Goal: Task Accomplishment & Management: Manage account settings

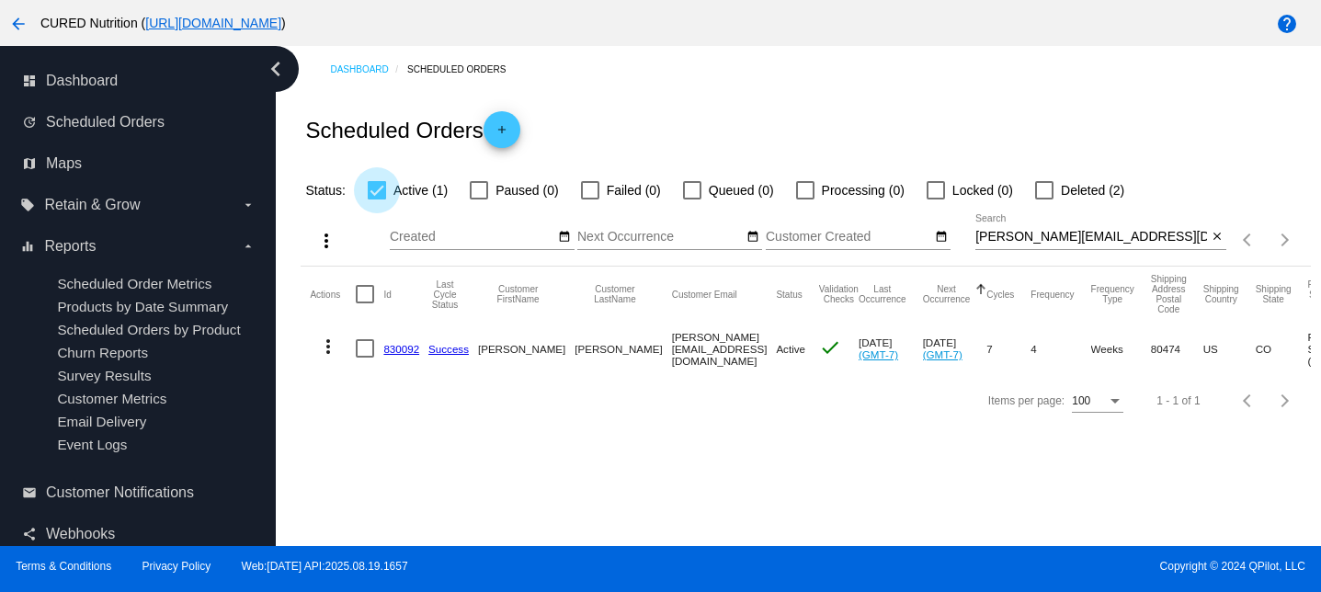
click at [376, 193] on div at bounding box center [377, 190] width 18 height 18
click at [376, 200] on input "Active (1)" at bounding box center [376, 200] width 1 height 1
checkbox input "false"
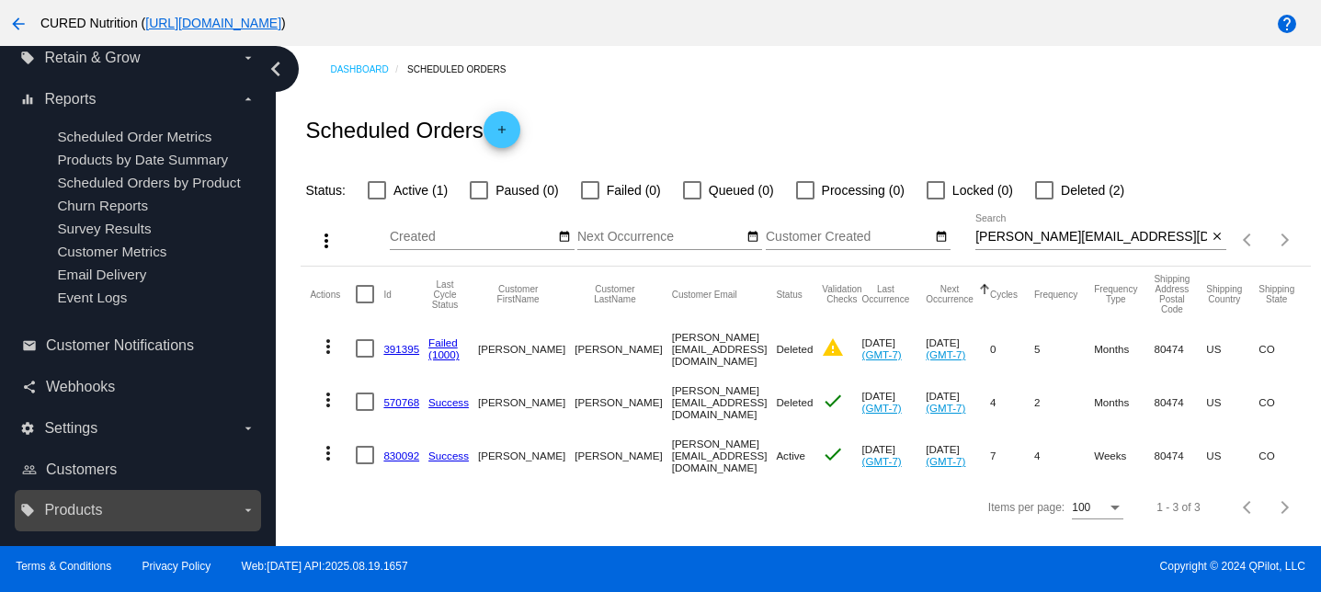
click at [70, 518] on span "Products" at bounding box center [73, 510] width 58 height 17
click at [0, 0] on input "local_offer Products arrow_drop_down" at bounding box center [0, 0] width 0 height 0
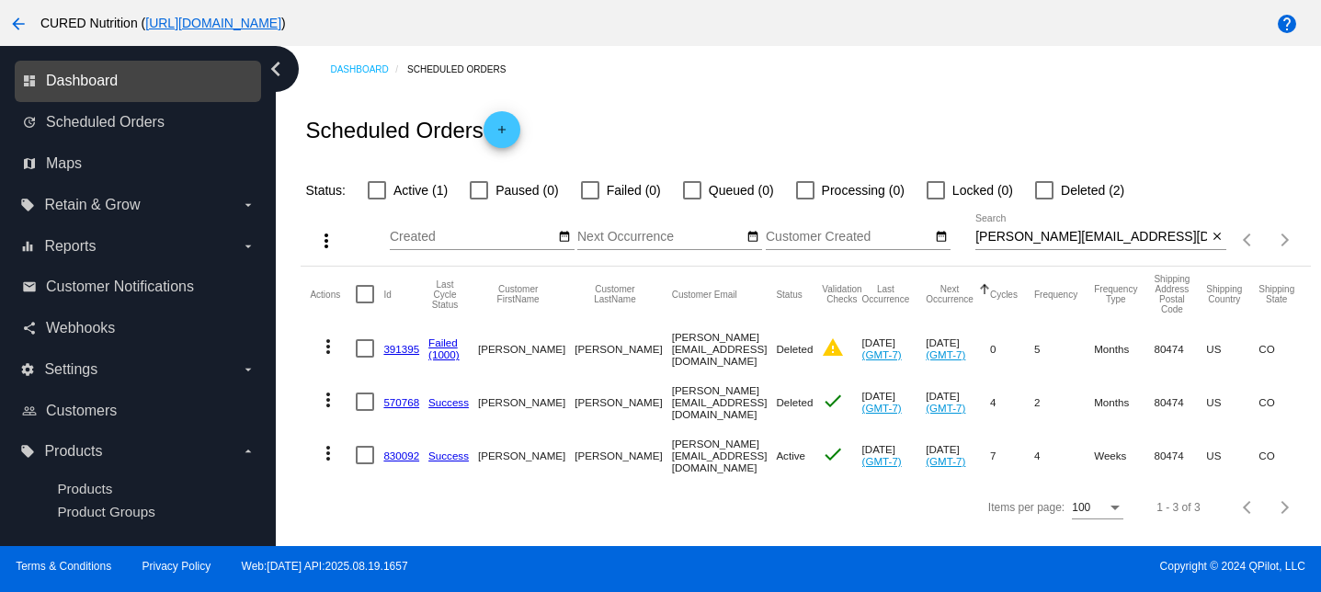
click at [89, 78] on span "Dashboard" at bounding box center [82, 81] width 72 height 17
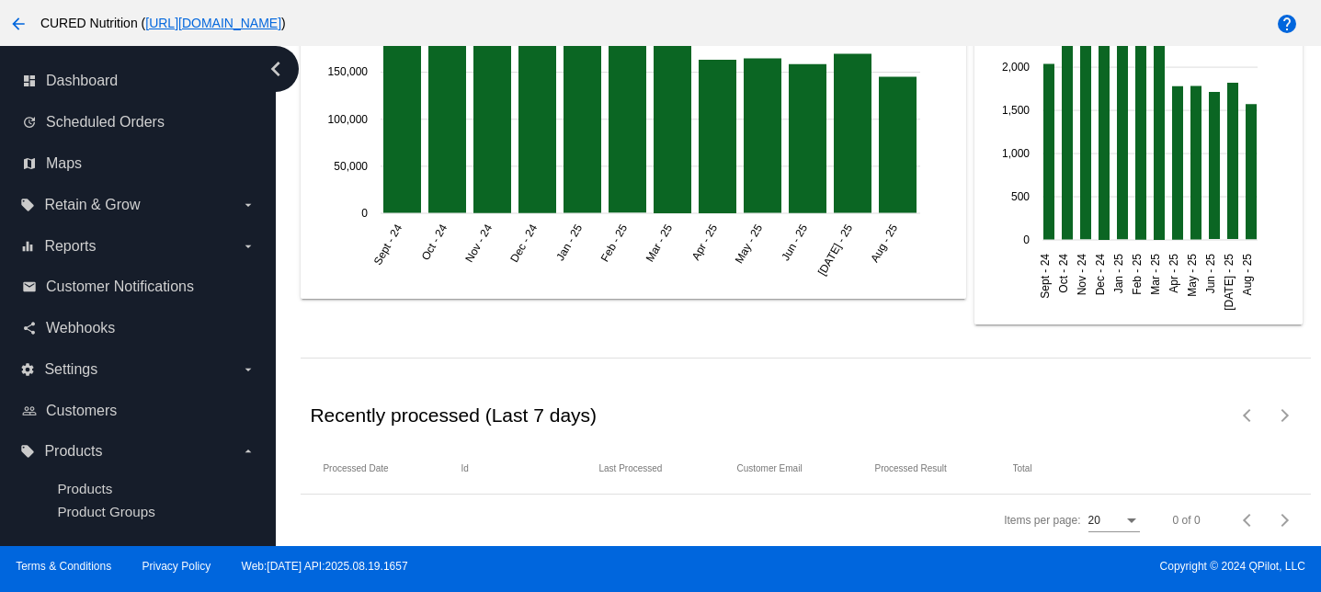
click at [0, 9] on div "arrow_back CURED Nutrition ( [URL][DOMAIN_NAME] )" at bounding box center [551, 23] width 1102 height 37
click at [7, 19] on mat-icon "arrow_back" at bounding box center [18, 24] width 22 height 22
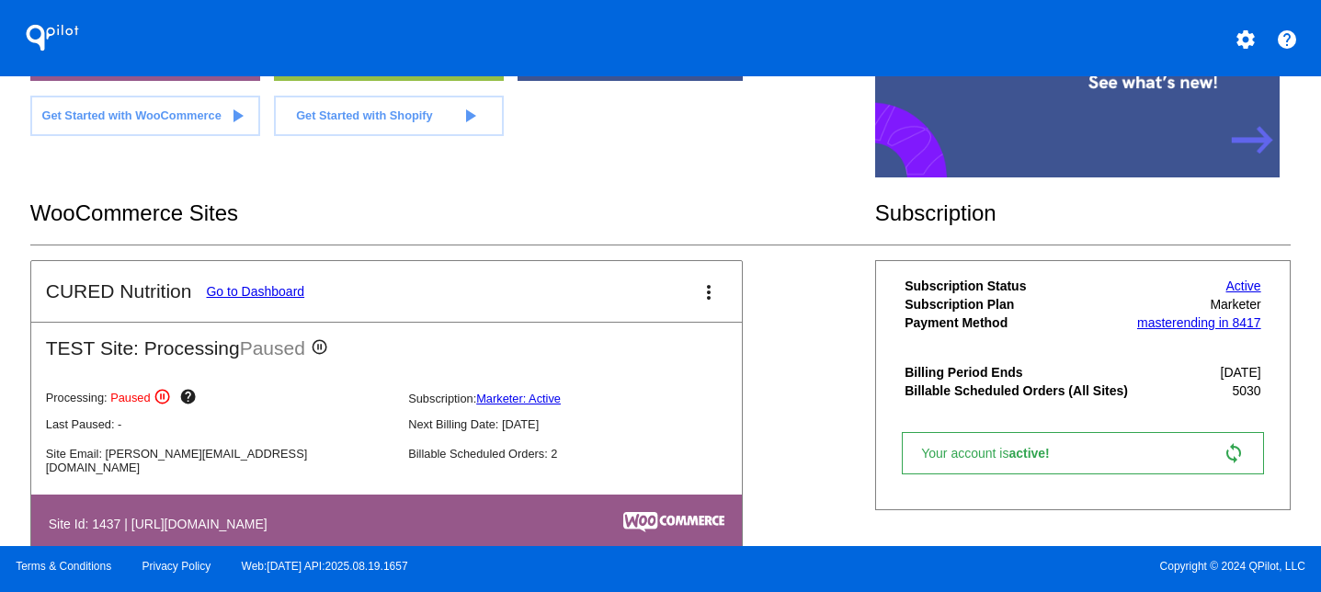
scroll to position [227, 0]
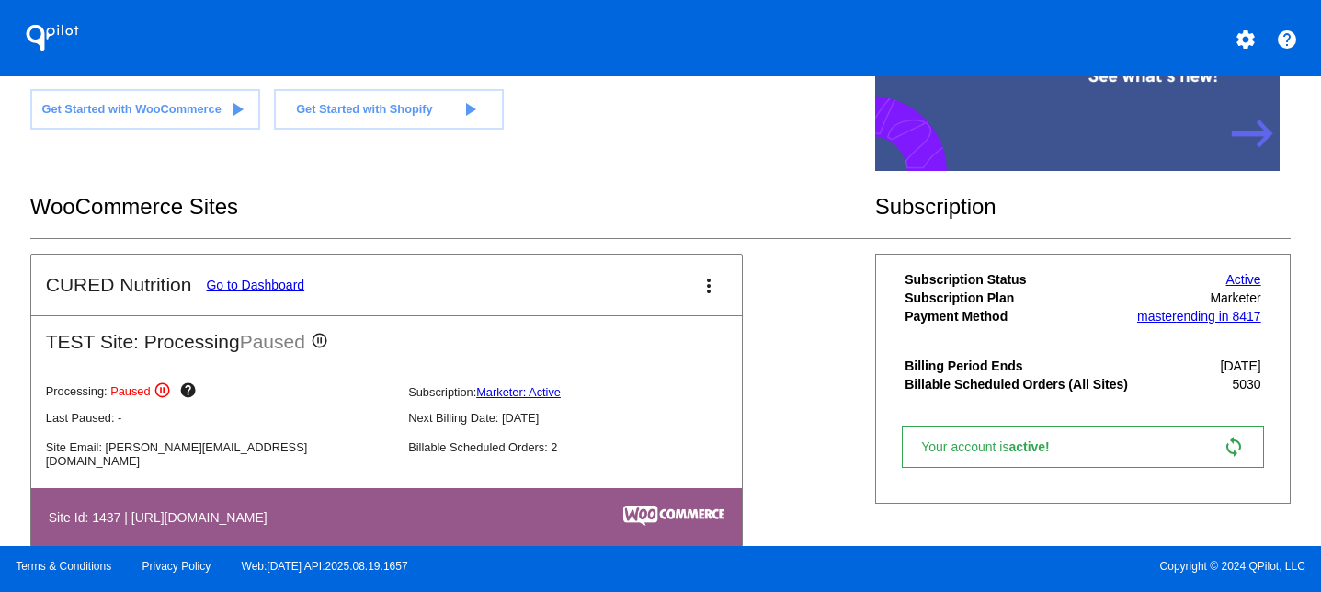
click at [1240, 284] on link "Active" at bounding box center [1244, 279] width 35 height 15
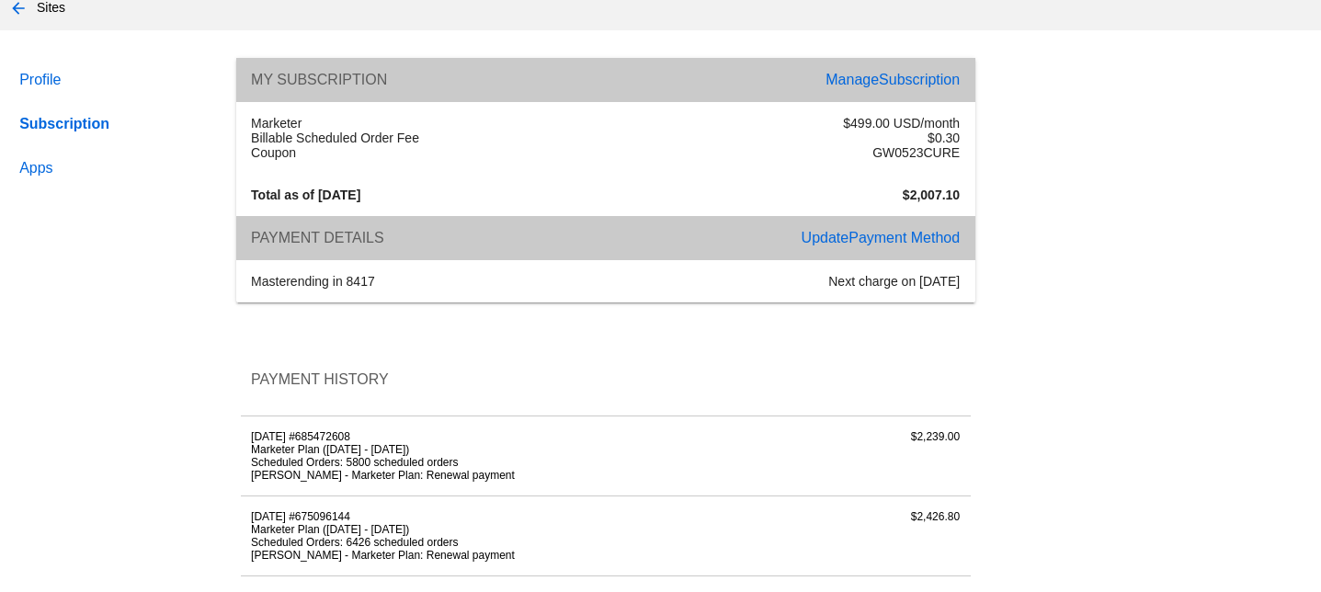
scroll to position [97, 0]
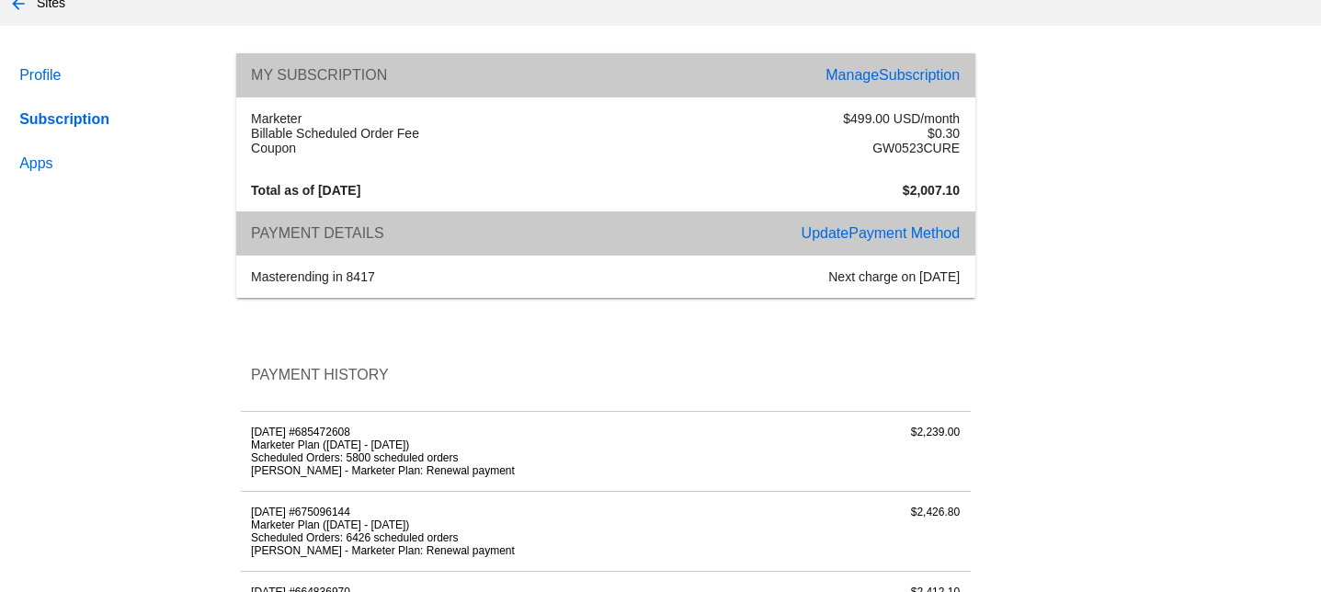
drag, startPoint x: 848, startPoint y: 118, endPoint x: 962, endPoint y: 118, distance: 114.0
click at [962, 118] on div "$499.00 USD/month" at bounding box center [788, 118] width 365 height 15
drag, startPoint x: 253, startPoint y: 134, endPoint x: 961, endPoint y: 139, distance: 708.1
click at [961, 139] on div "Billable Scheduled Order Fee $0.30" at bounding box center [606, 133] width 730 height 15
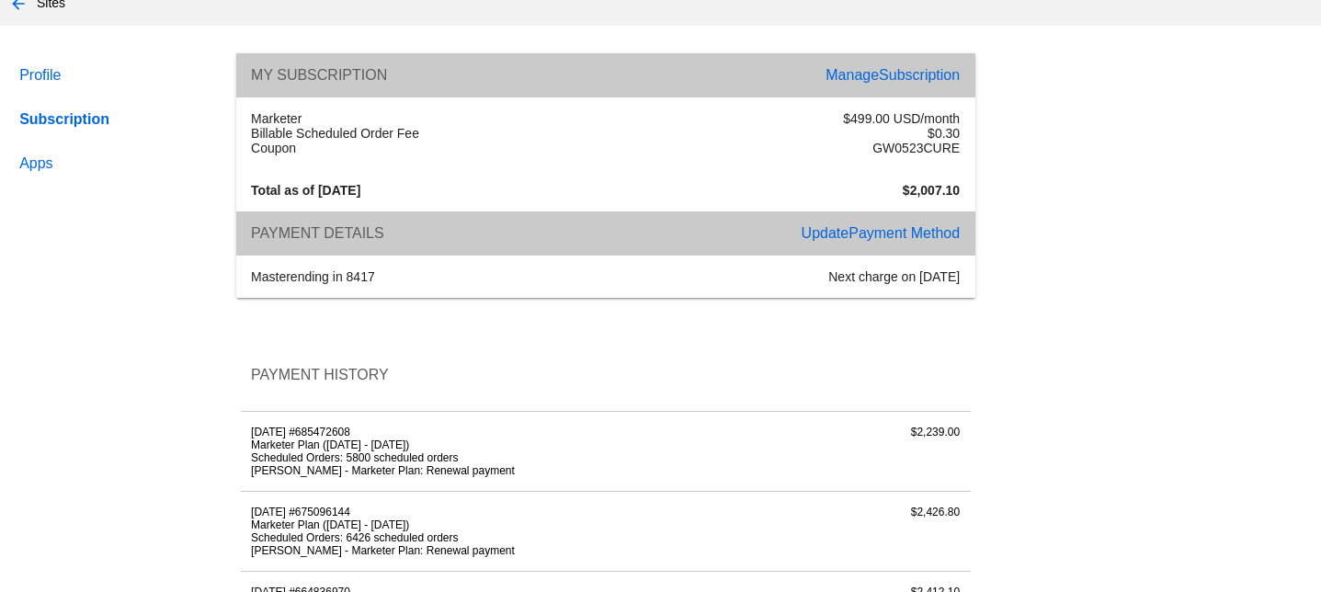
drag, startPoint x: 929, startPoint y: 133, endPoint x: 968, endPoint y: 134, distance: 39.6
click at [968, 134] on div "$0.30" at bounding box center [788, 133] width 365 height 15
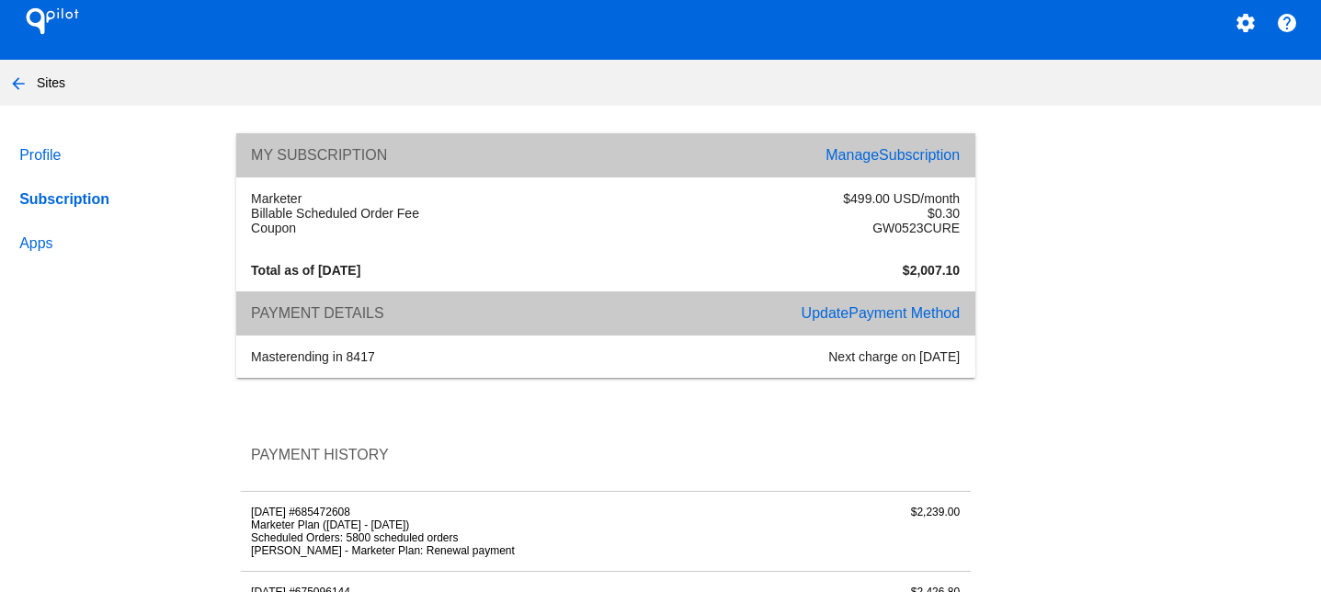
scroll to position [0, 0]
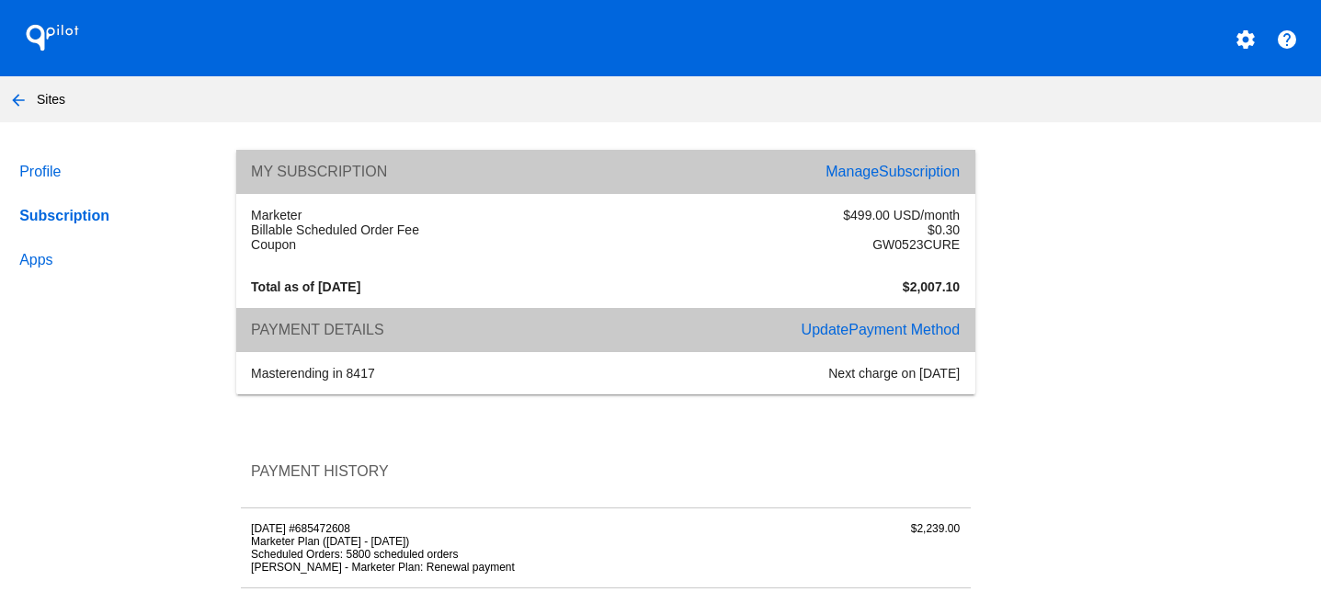
drag, startPoint x: 251, startPoint y: 233, endPoint x: 467, endPoint y: 233, distance: 216.1
click at [467, 233] on div "Billable Scheduled Order Fee" at bounding box center [423, 230] width 365 height 15
click at [17, 97] on mat-icon "arrow_back" at bounding box center [18, 100] width 22 height 22
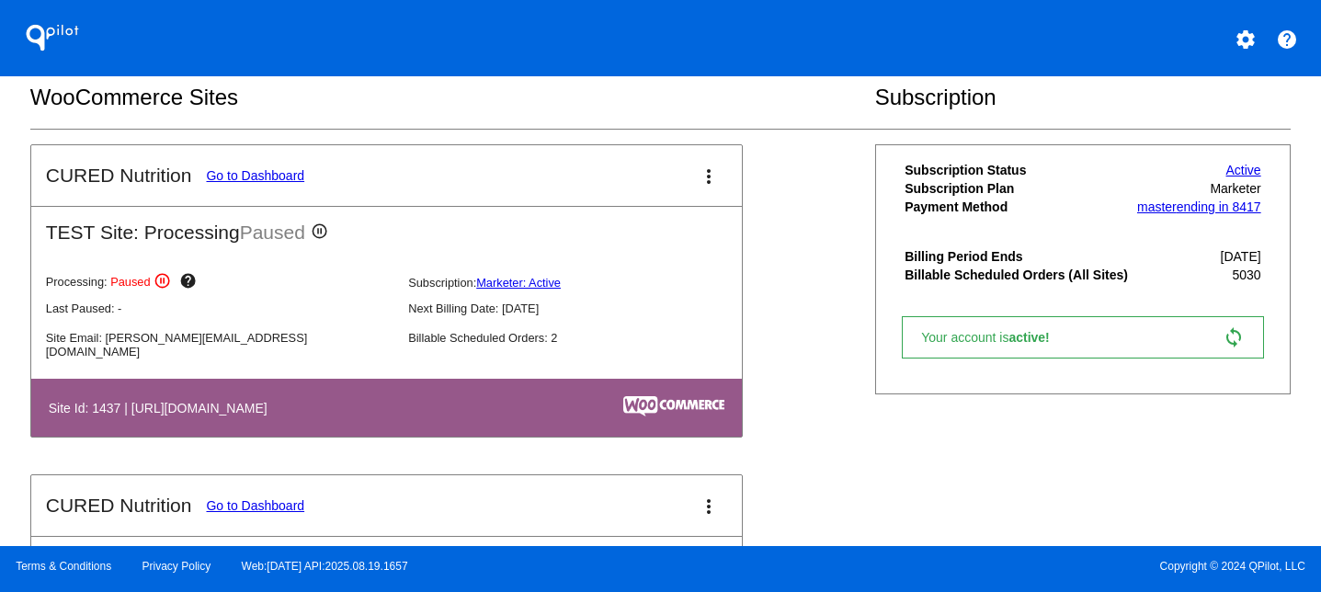
scroll to position [597, 0]
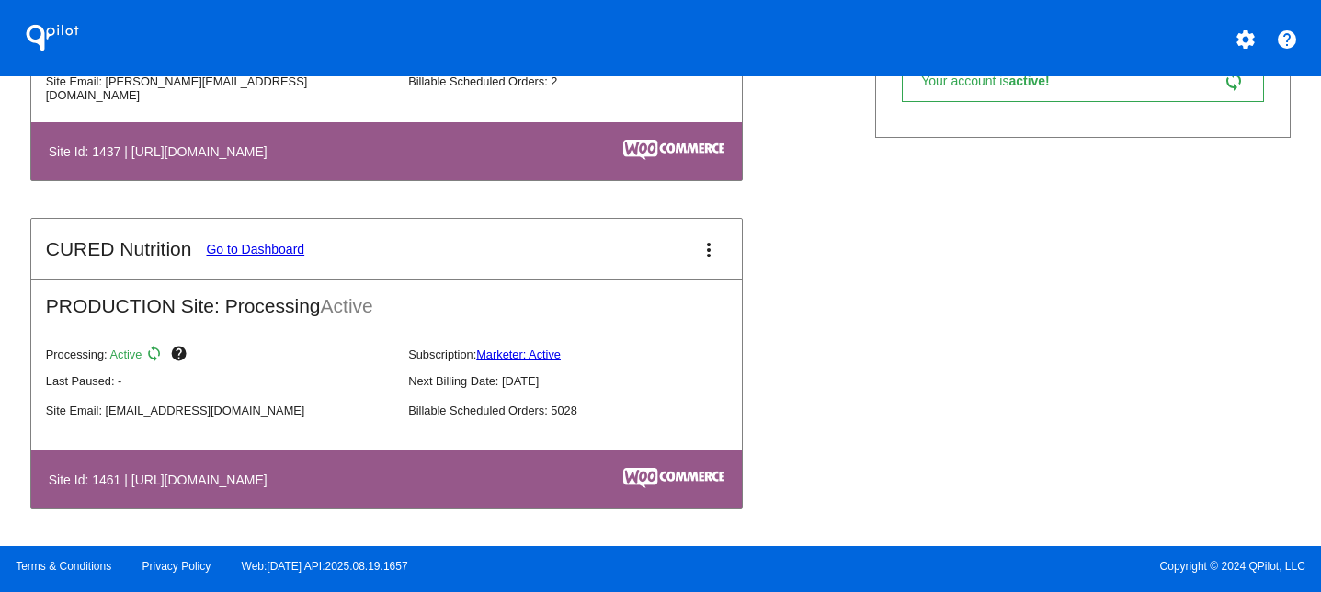
click at [279, 249] on link "Go to Dashboard" at bounding box center [255, 249] width 98 height 15
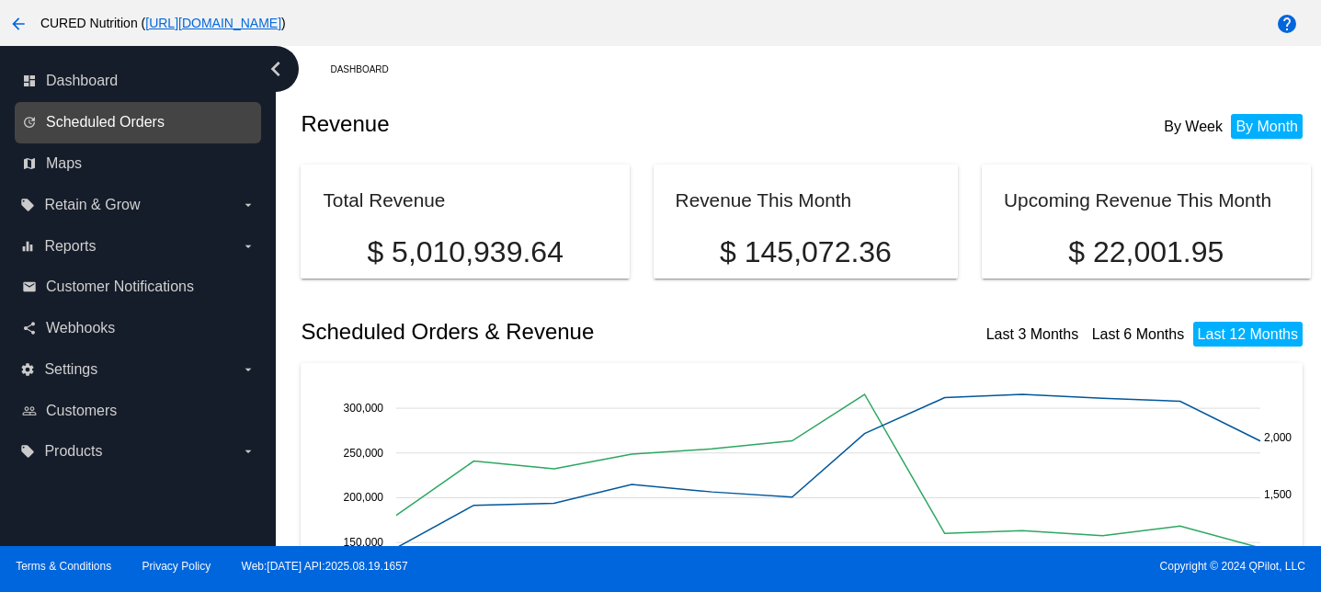
click at [137, 125] on span "Scheduled Orders" at bounding box center [105, 122] width 119 height 17
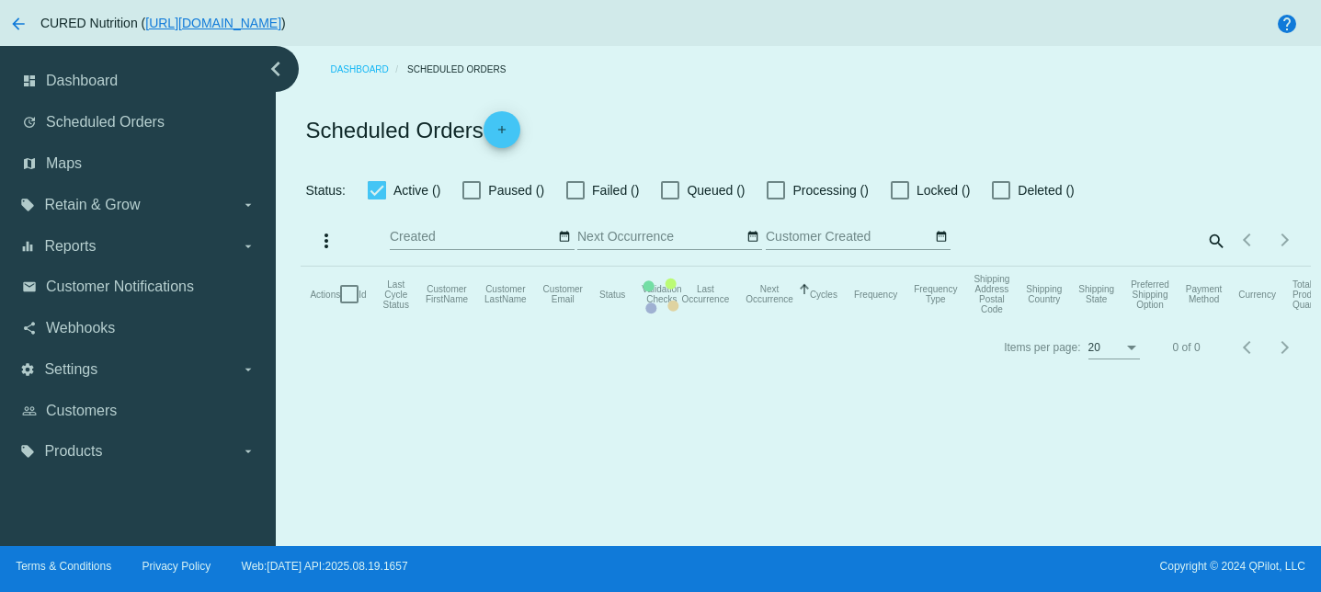
checkbox input "false"
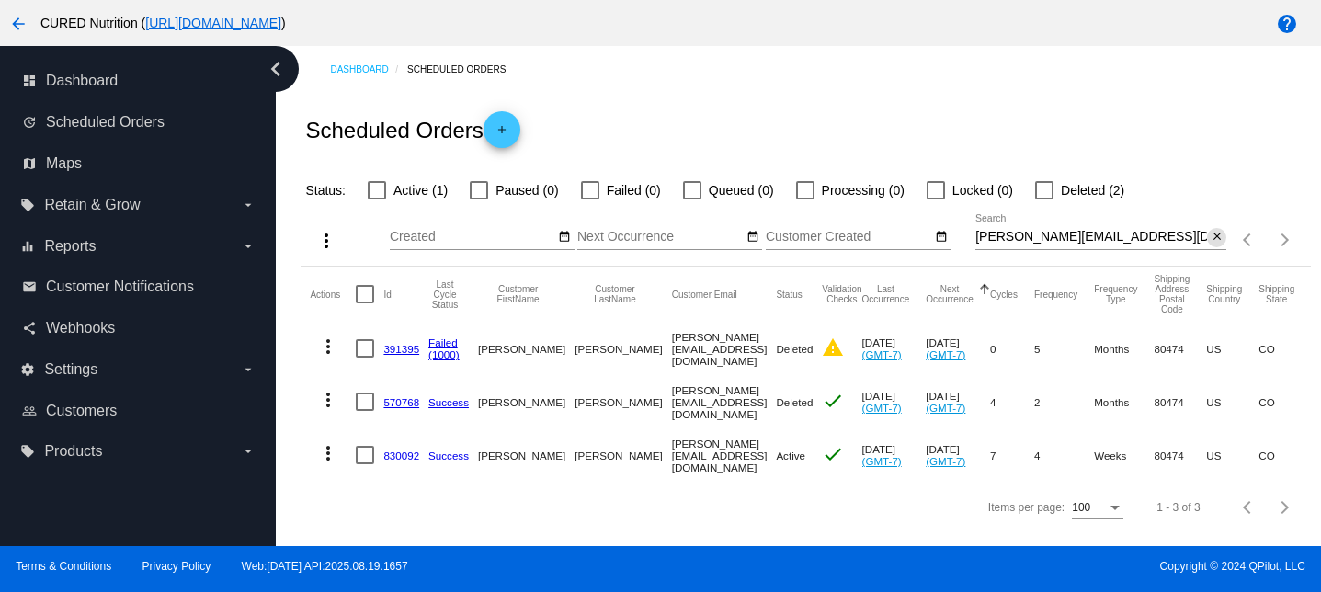
click at [1222, 232] on mat-icon "close" at bounding box center [1217, 237] width 13 height 15
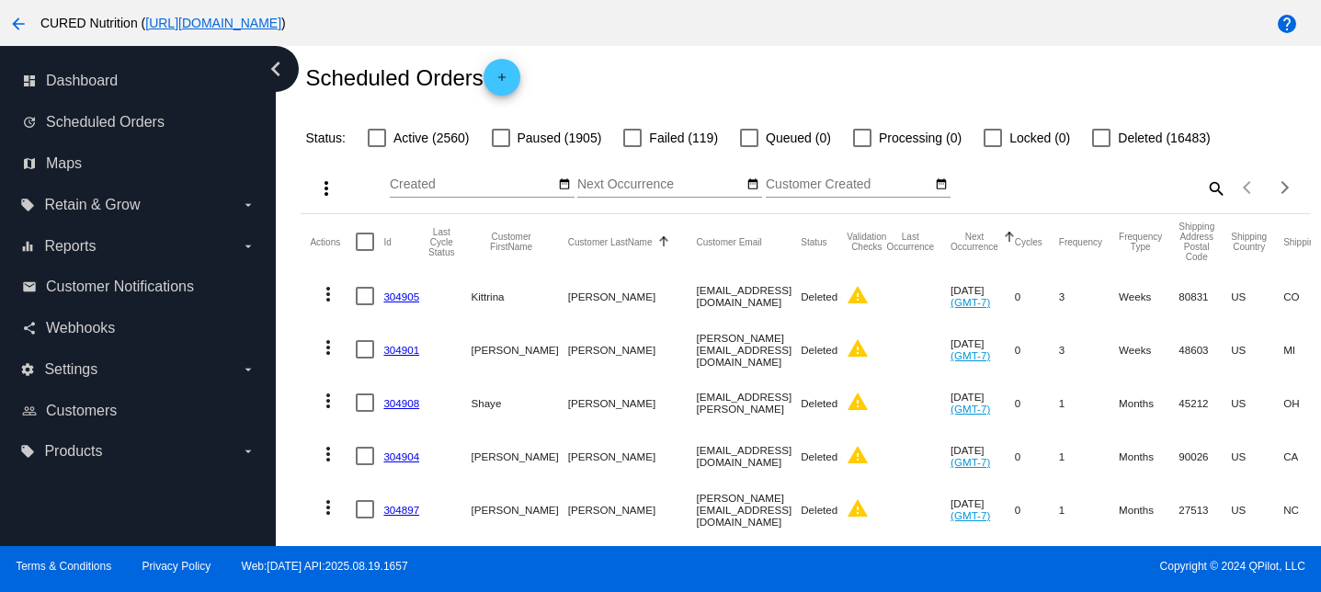
scroll to position [63, 0]
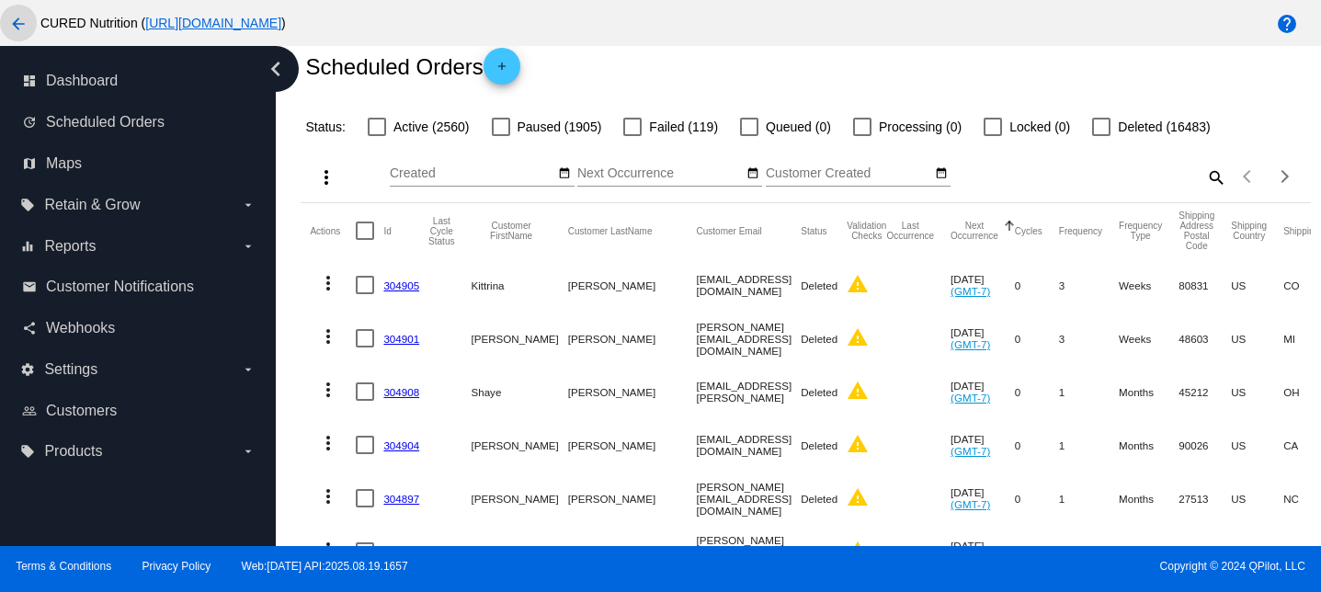
click at [24, 7] on button "arrow_back" at bounding box center [18, 23] width 37 height 37
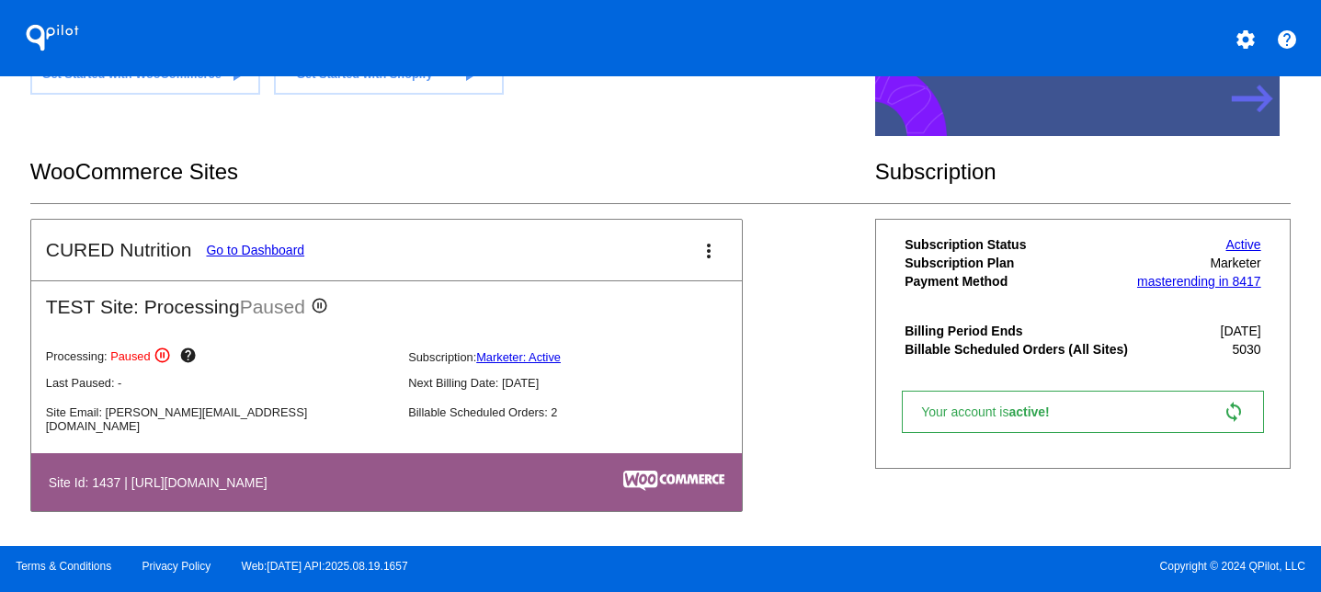
scroll to position [302, 0]
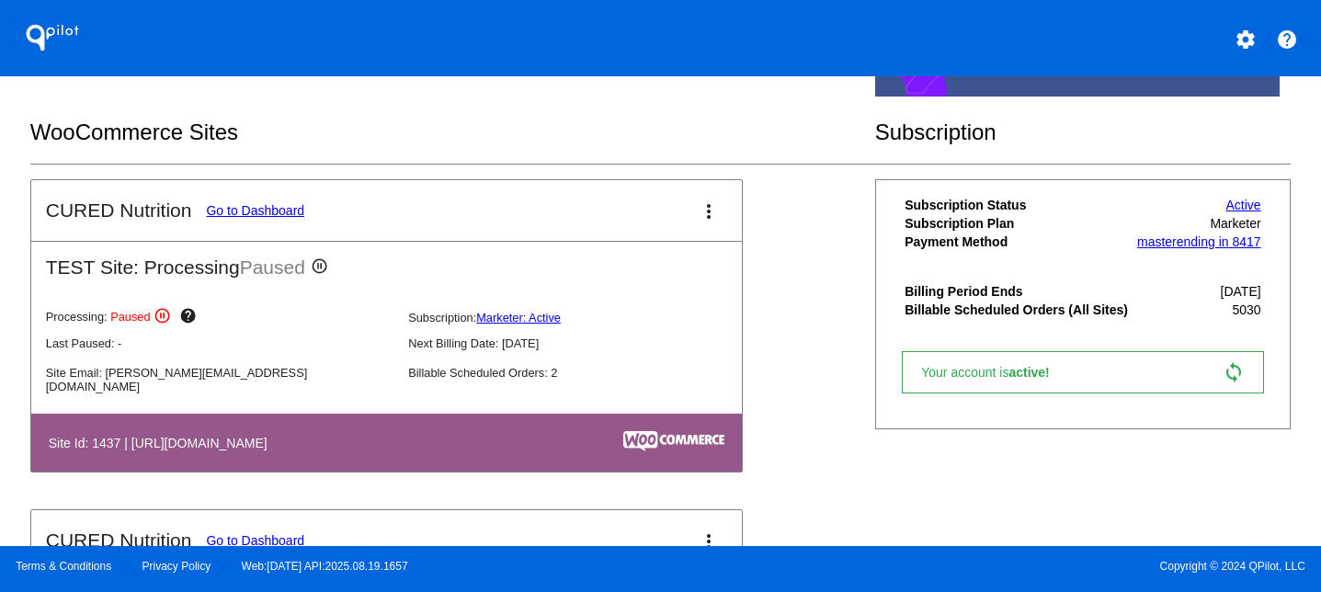
drag, startPoint x: 907, startPoint y: 294, endPoint x: 1086, endPoint y: 294, distance: 179.3
click at [1086, 294] on th "Billing Period Ends" at bounding box center [1018, 291] width 229 height 17
click at [1251, 208] on link "Active" at bounding box center [1244, 205] width 35 height 15
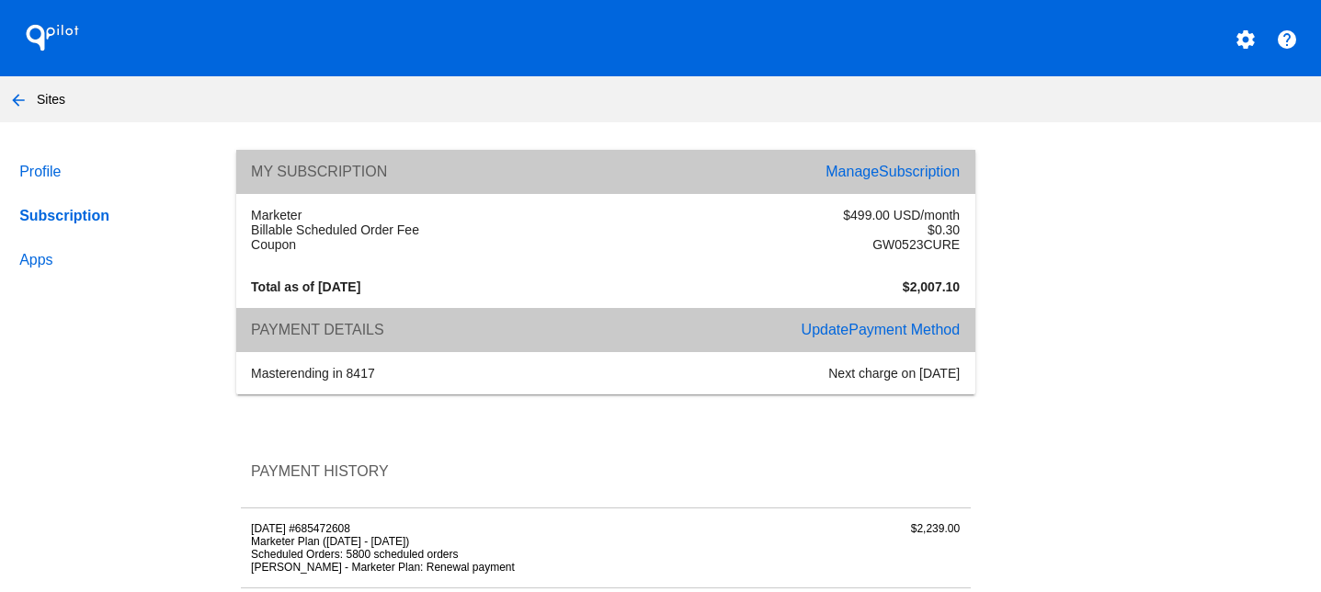
drag, startPoint x: 818, startPoint y: 375, endPoint x: 982, endPoint y: 383, distance: 163.9
drag, startPoint x: 900, startPoint y: 286, endPoint x: 966, endPoint y: 297, distance: 66.2
click at [966, 294] on div "$2,007.10" at bounding box center [788, 287] width 365 height 15
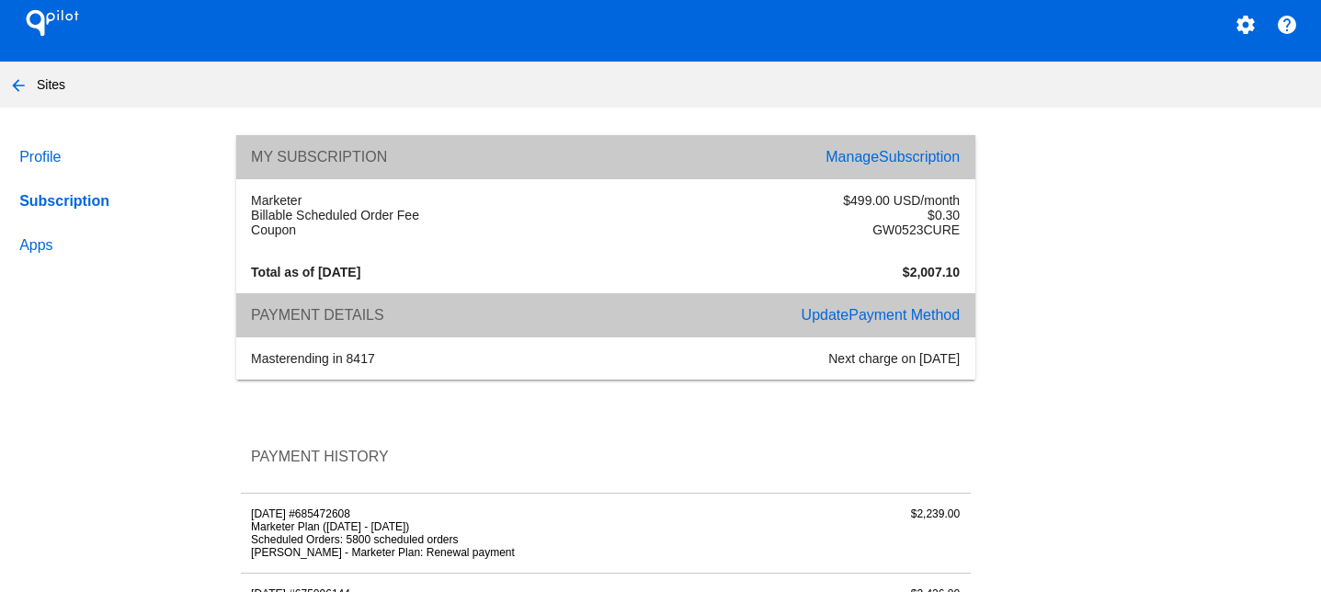
scroll to position [16, 0]
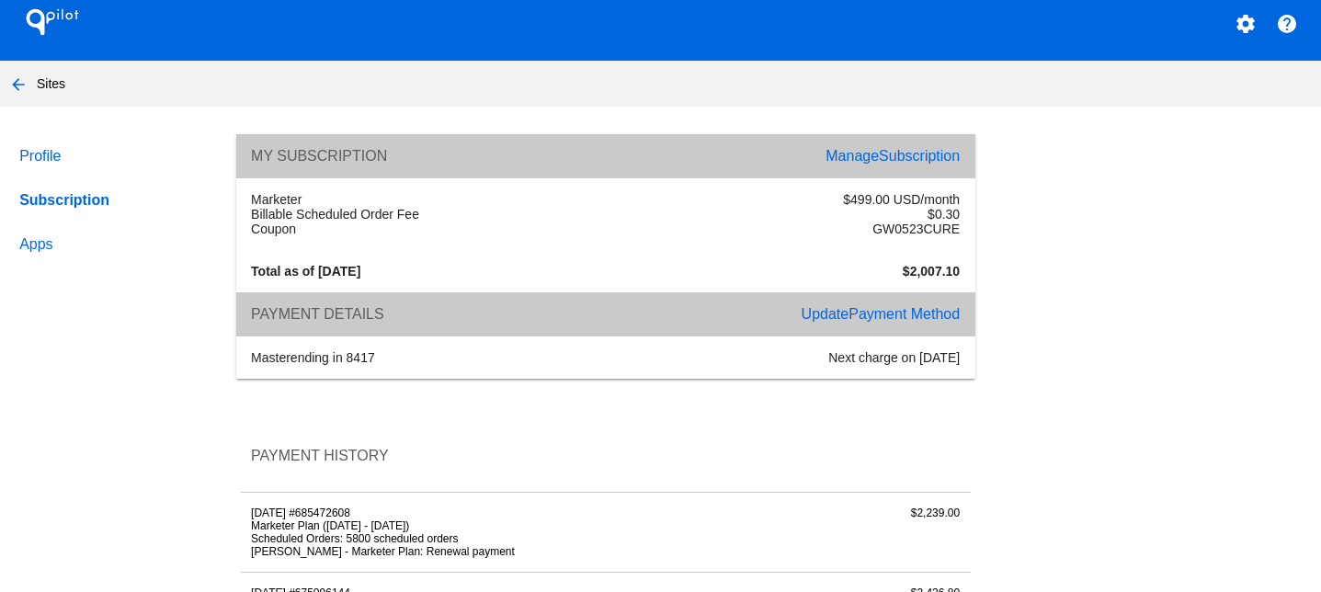
drag, startPoint x: 817, startPoint y: 360, endPoint x: 974, endPoint y: 380, distance: 158.4
click at [974, 379] on div "master ending in 8417 Next charge on [DATE]" at bounding box center [605, 358] width 739 height 42
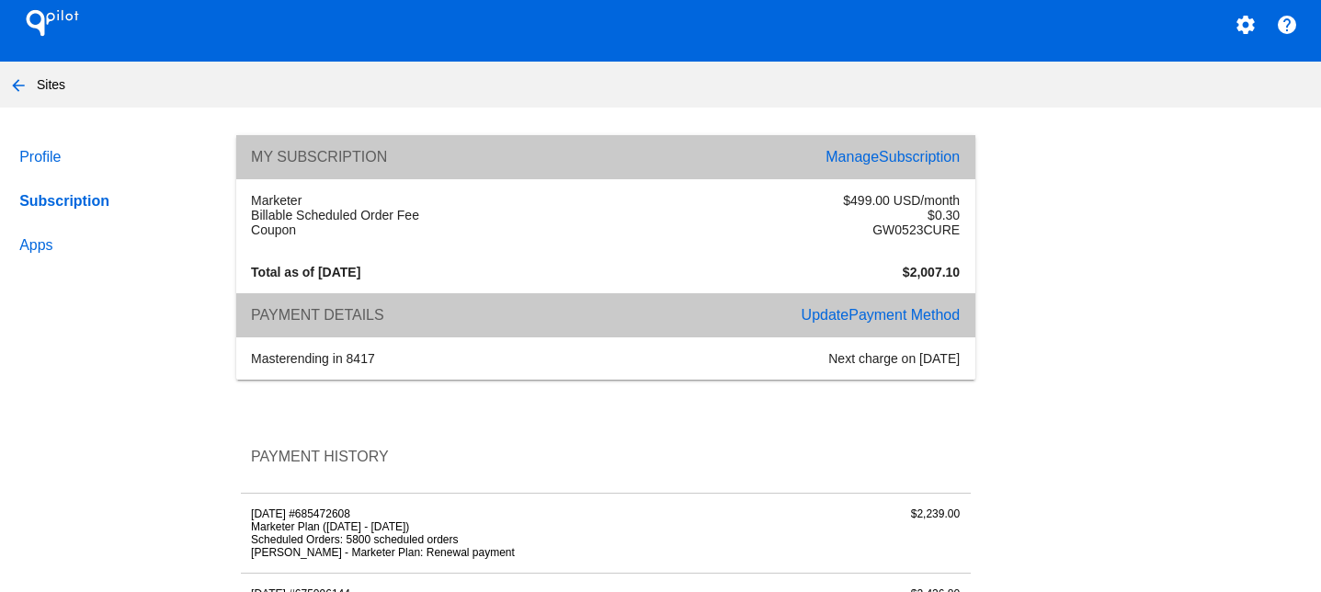
scroll to position [1, 0]
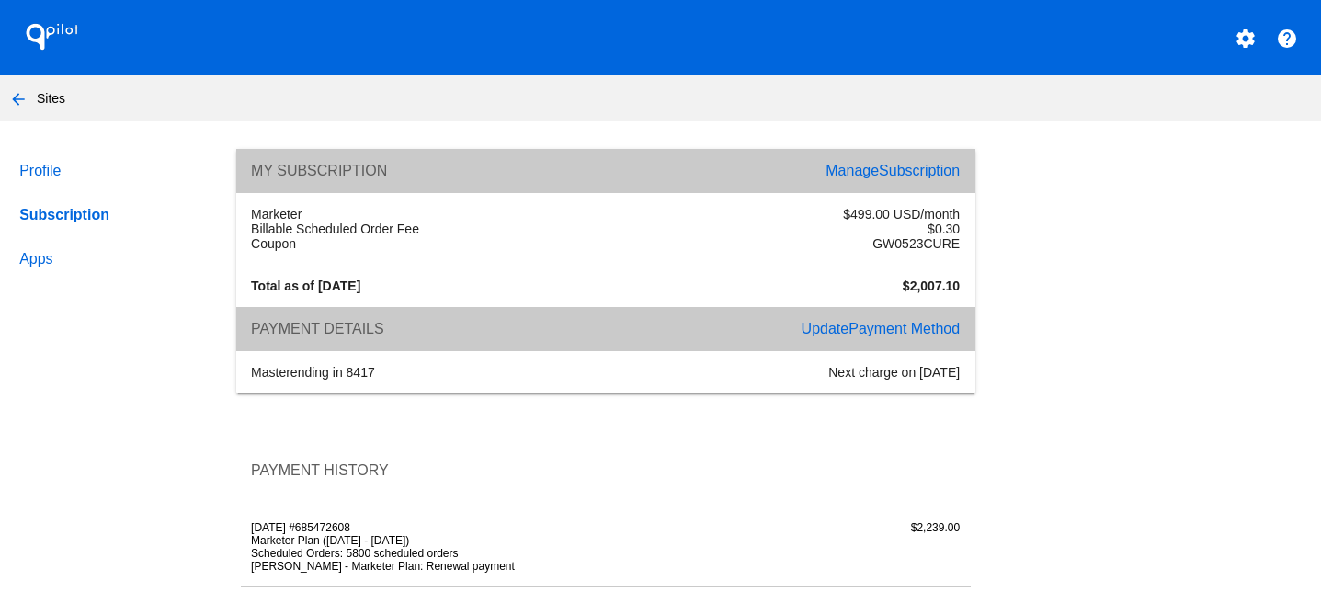
click at [910, 369] on div "master ending in 8417 Next charge on [DATE]" at bounding box center [605, 372] width 739 height 42
click at [926, 380] on div "Next charge on [DATE]" at bounding box center [788, 372] width 365 height 15
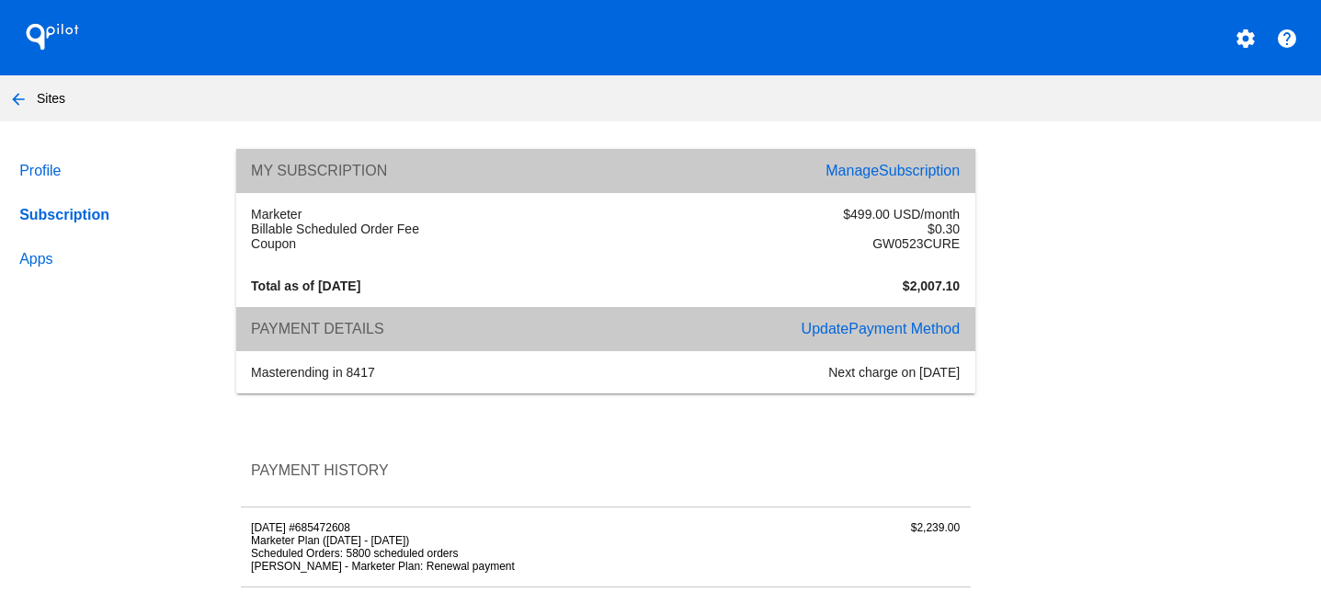
click at [926, 380] on div "Next charge on [DATE]" at bounding box center [788, 372] width 365 height 15
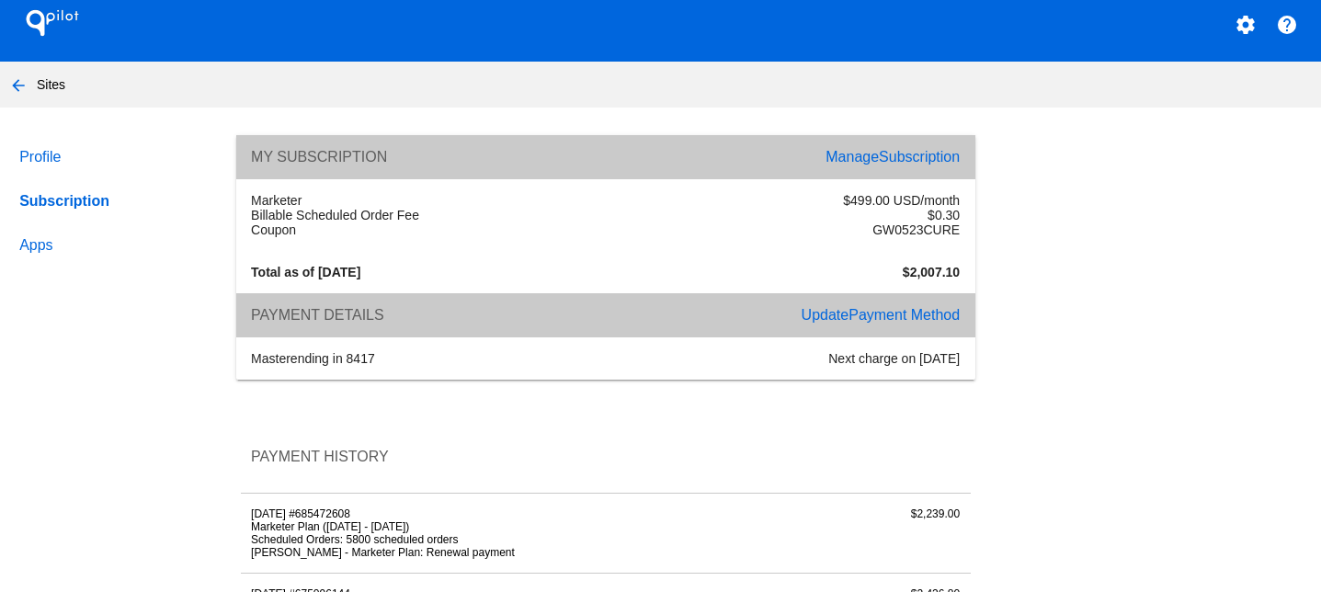
scroll to position [18, 0]
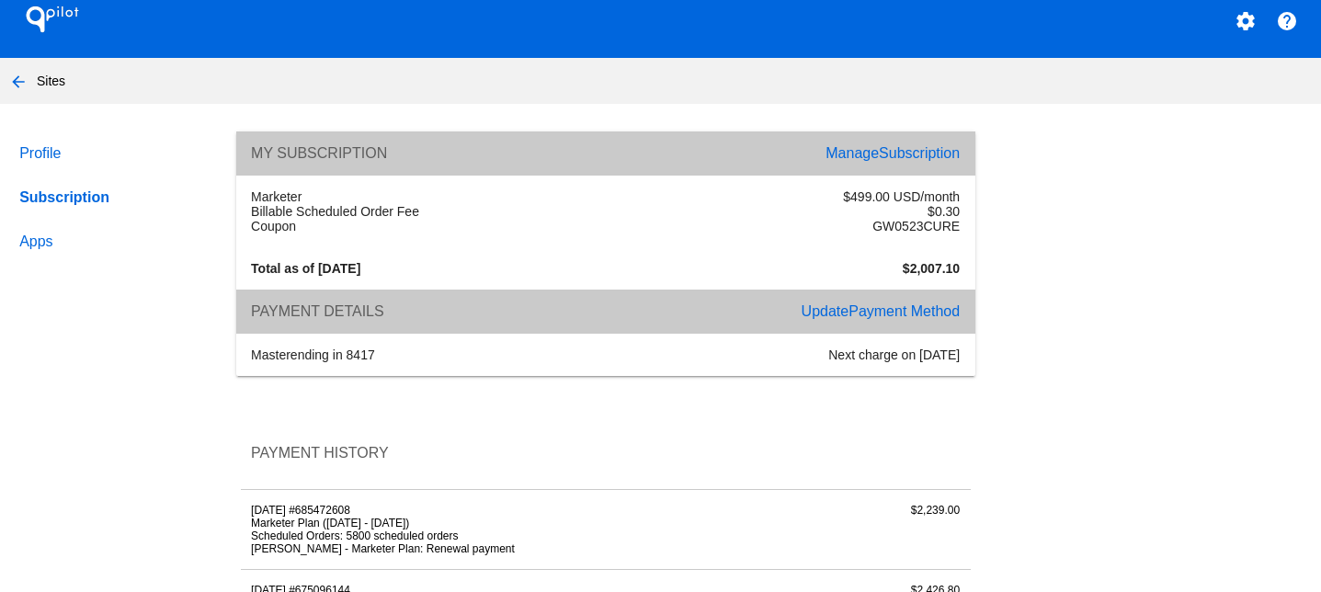
click at [925, 362] on div "Next charge on [DATE]" at bounding box center [788, 355] width 365 height 15
click at [954, 319] on span "Payment Method" at bounding box center [904, 311] width 111 height 16
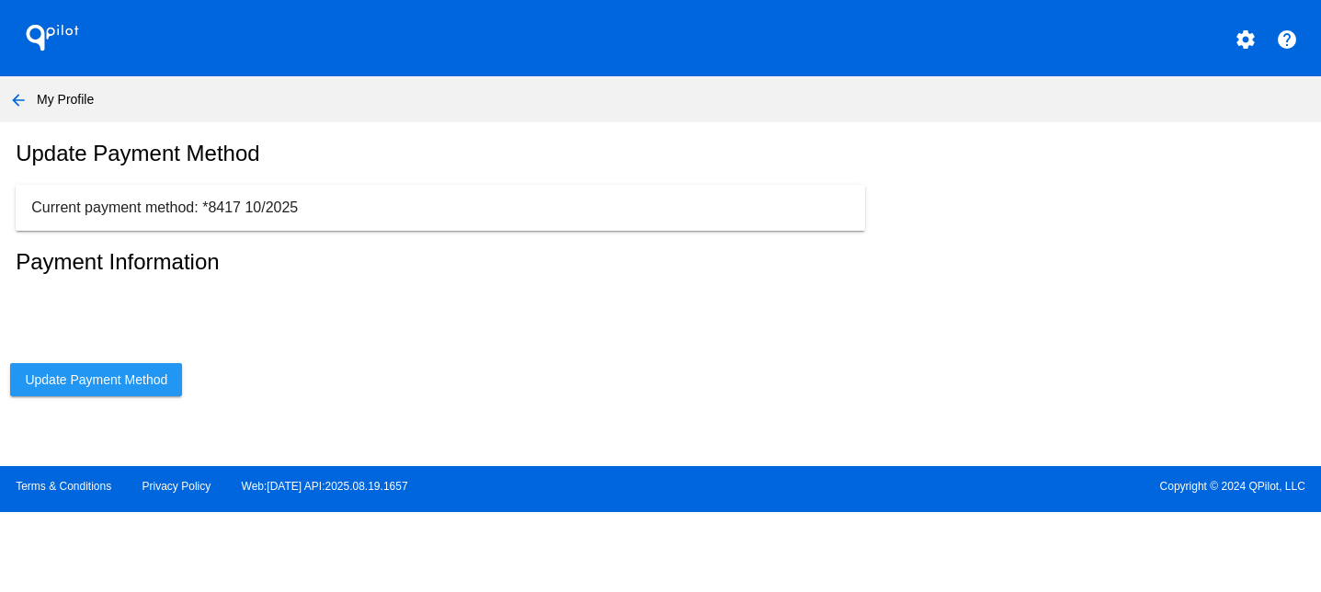
click at [12, 91] on mat-icon "arrow_back" at bounding box center [18, 100] width 22 height 22
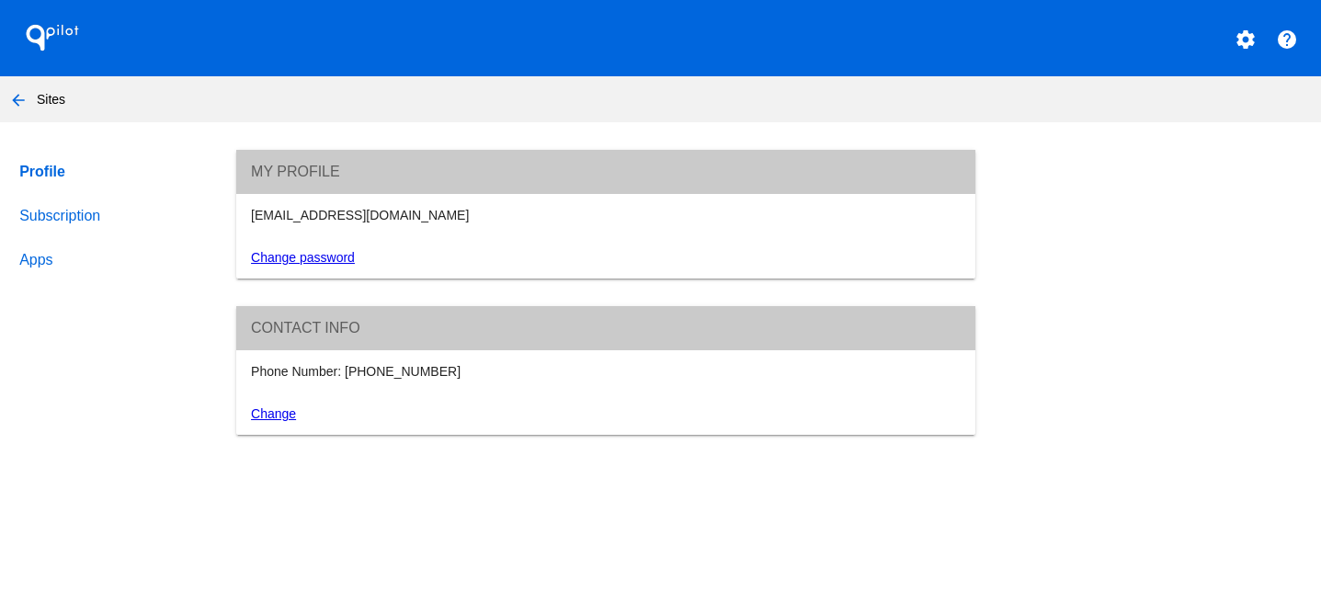
click at [22, 116] on button "arrow_back" at bounding box center [18, 99] width 37 height 37
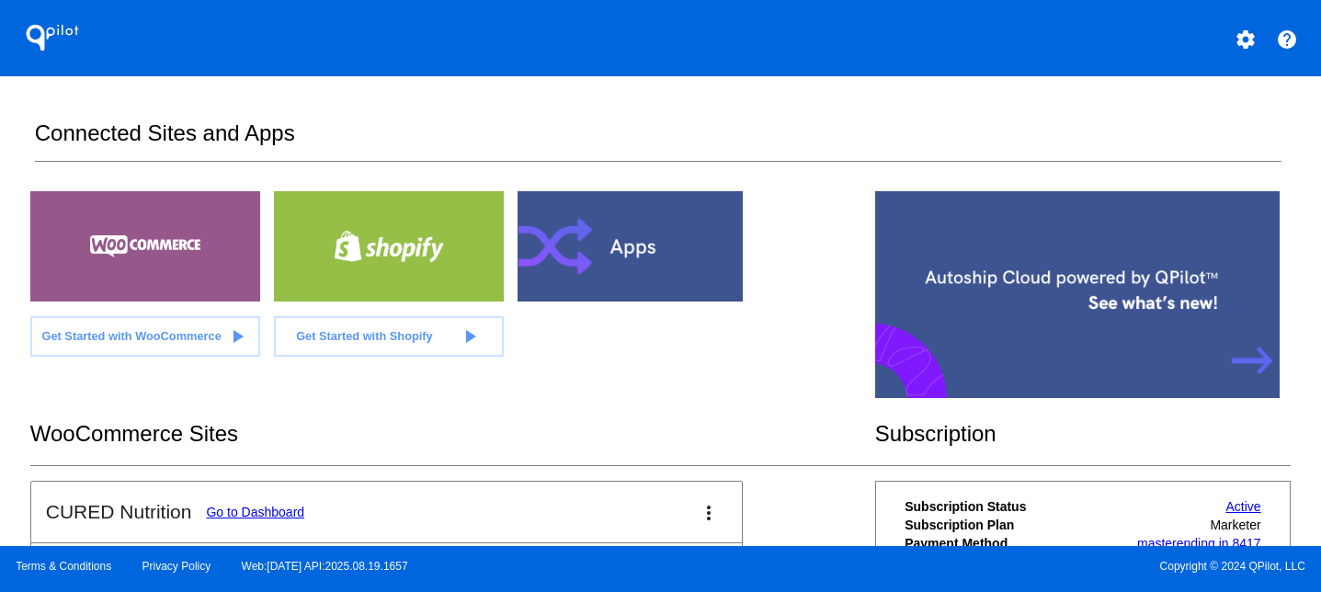
scroll to position [306, 0]
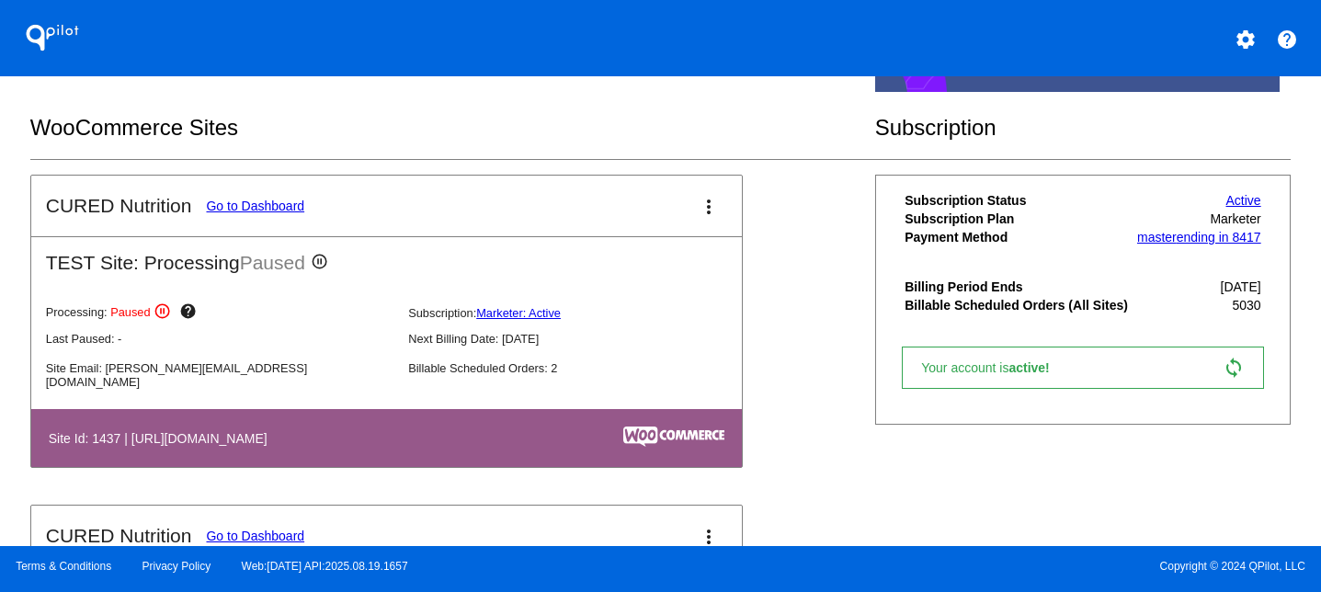
click at [1238, 204] on link "Active" at bounding box center [1244, 200] width 35 height 15
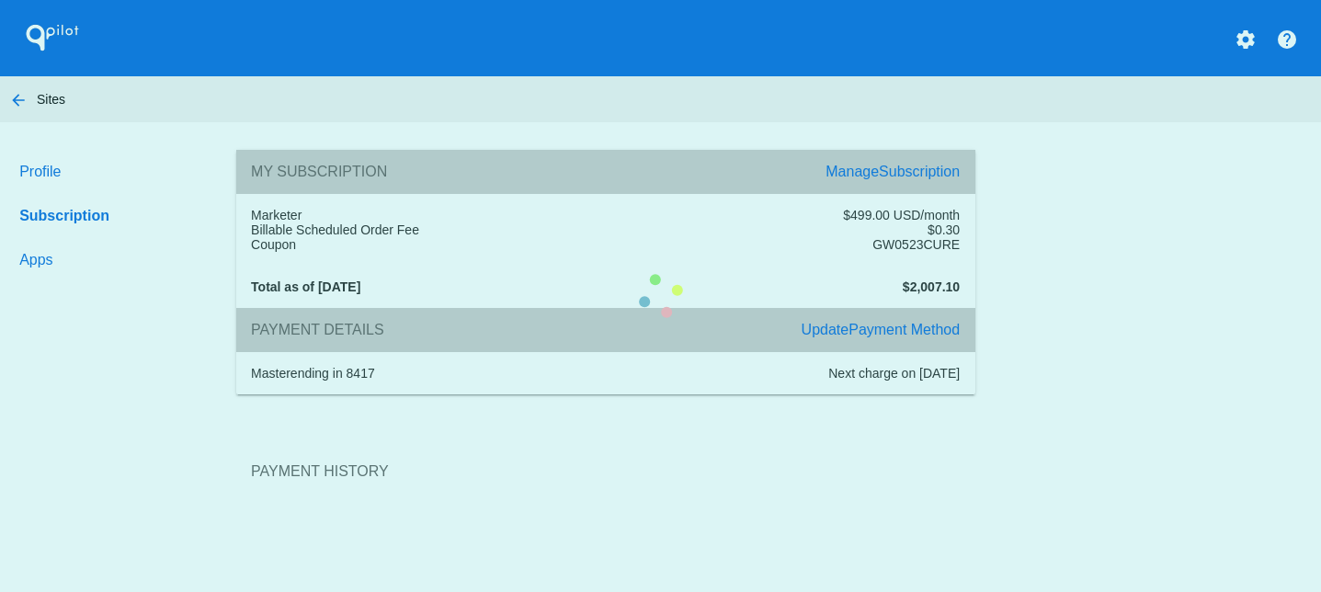
drag, startPoint x: 901, startPoint y: 289, endPoint x: 941, endPoint y: 289, distance: 39.5
click at [940, 422] on section "Payment History" at bounding box center [605, 471] width 739 height 99
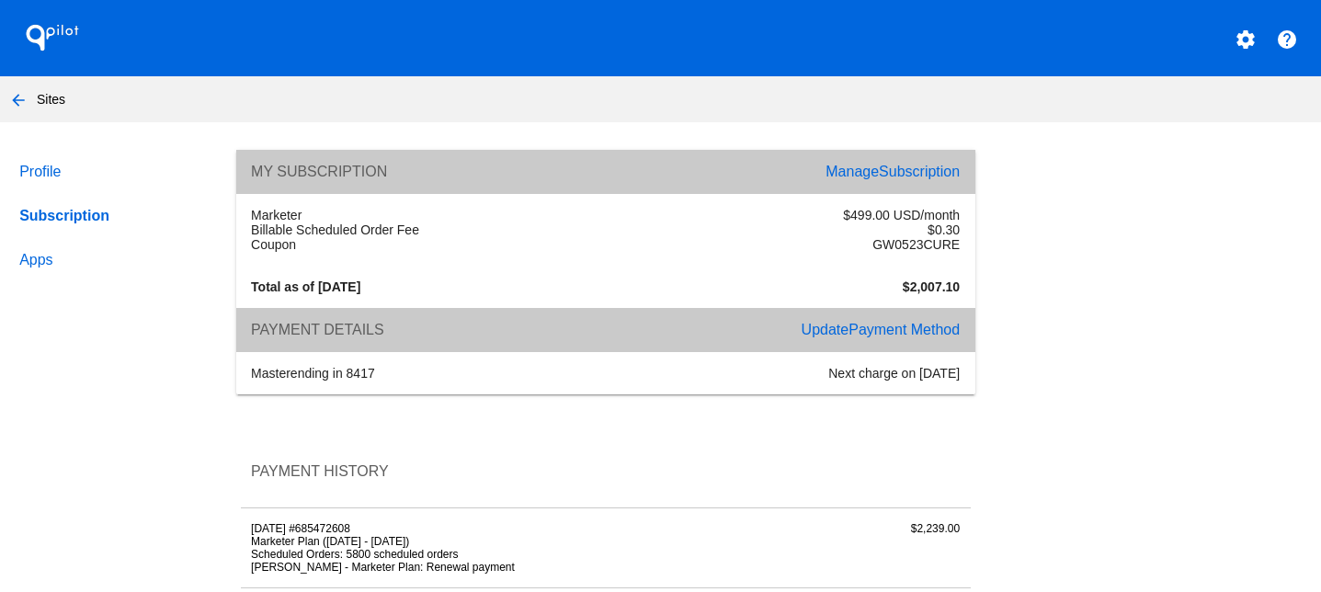
click at [23, 102] on mat-icon "arrow_back" at bounding box center [18, 100] width 22 height 22
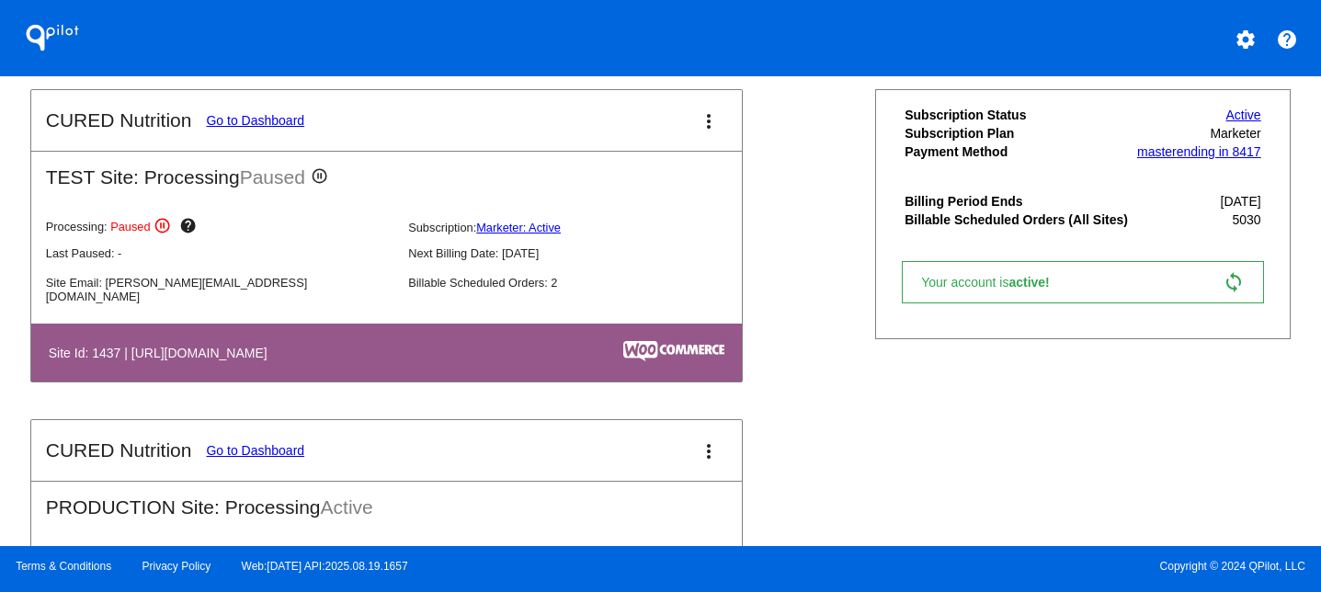
scroll to position [597, 0]
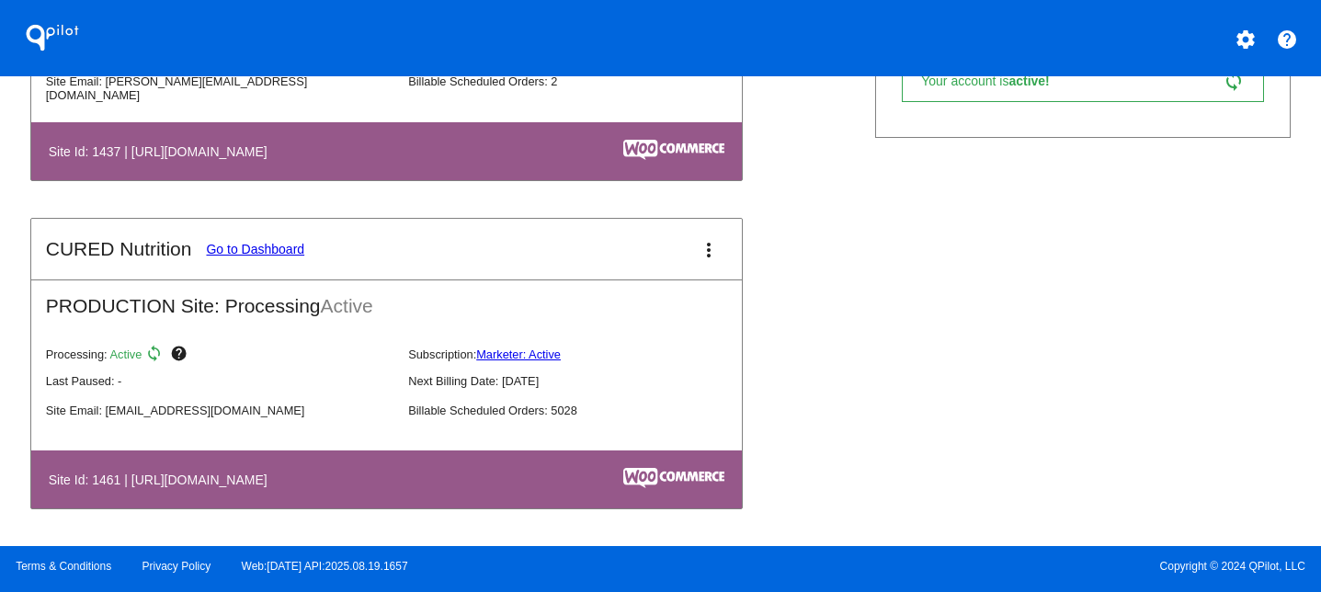
click at [705, 245] on mat-icon "more_vert" at bounding box center [709, 250] width 22 height 22
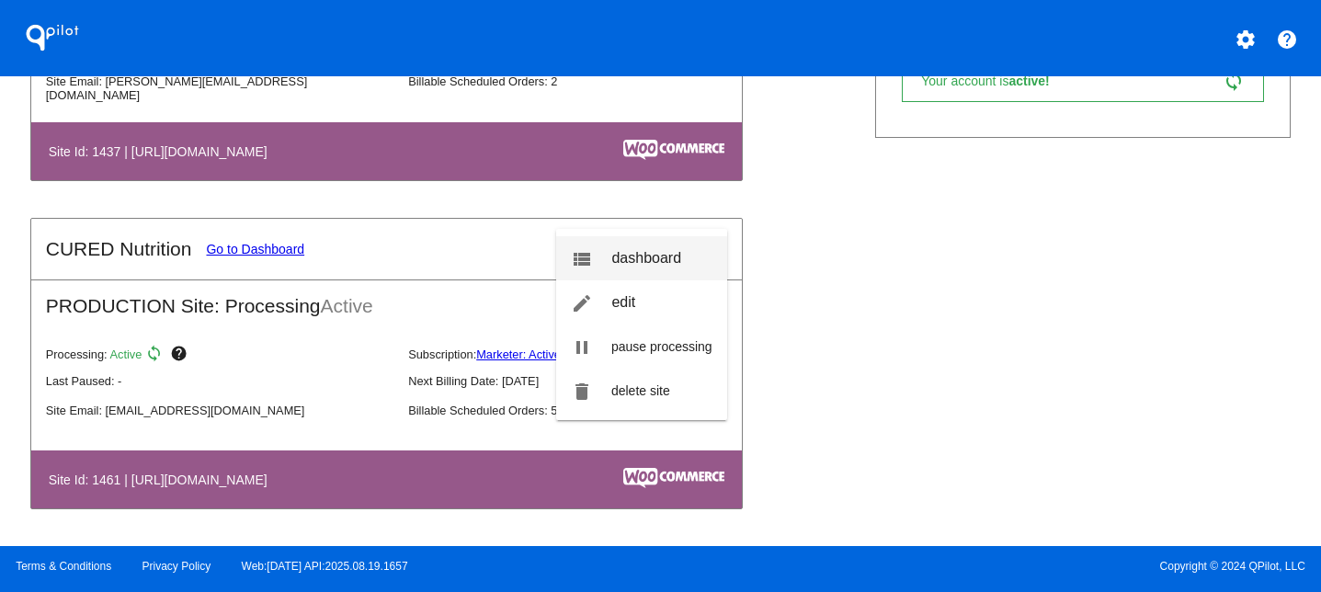
click at [669, 260] on span "dashboard" at bounding box center [647, 258] width 70 height 16
